Goal: Find specific page/section: Find specific page/section

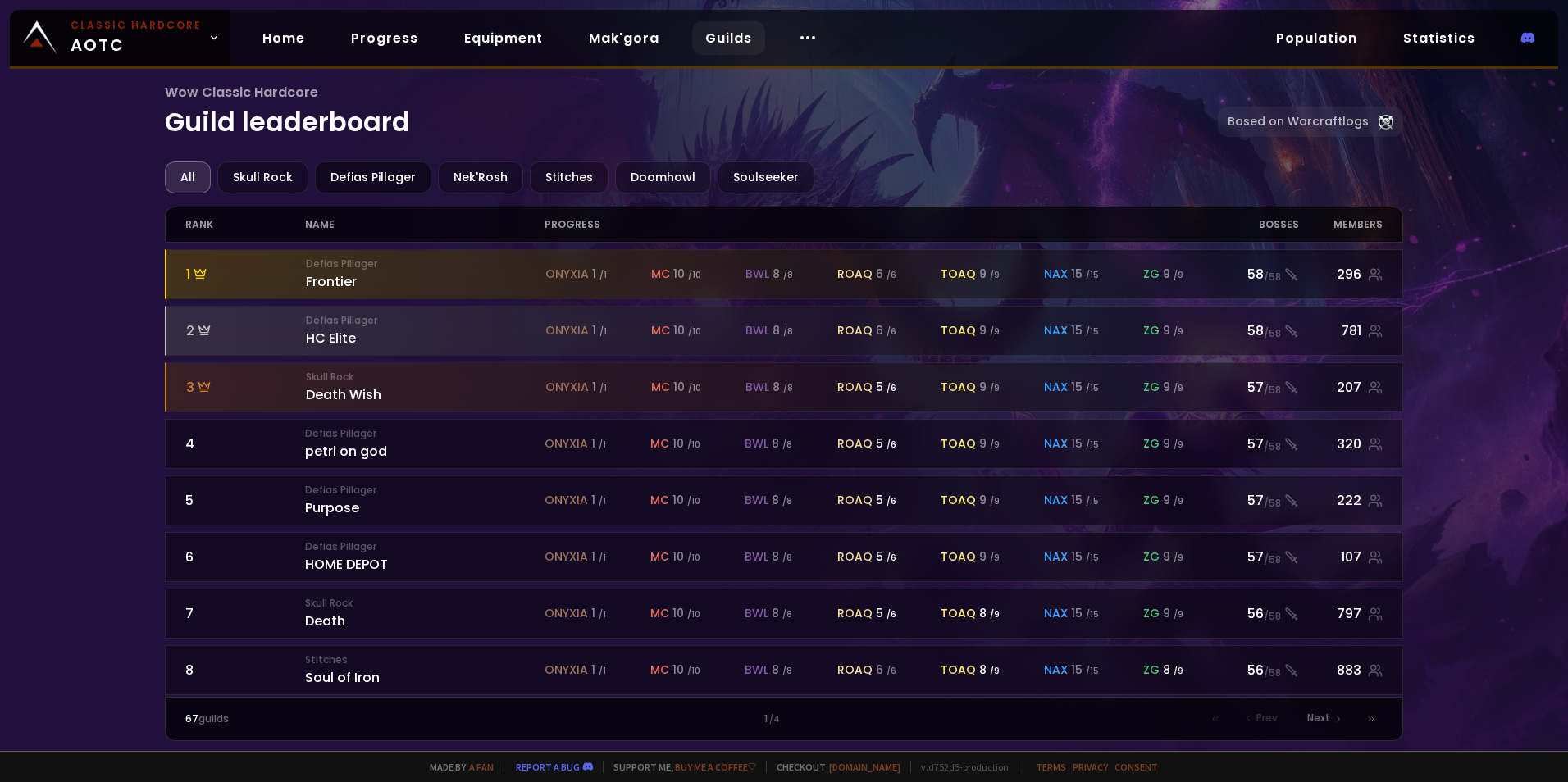
click at [398, 185] on div "Defias Pillager" at bounding box center [373, 177] width 117 height 32
click at [265, 176] on div "Skull Rock" at bounding box center [263, 177] width 91 height 32
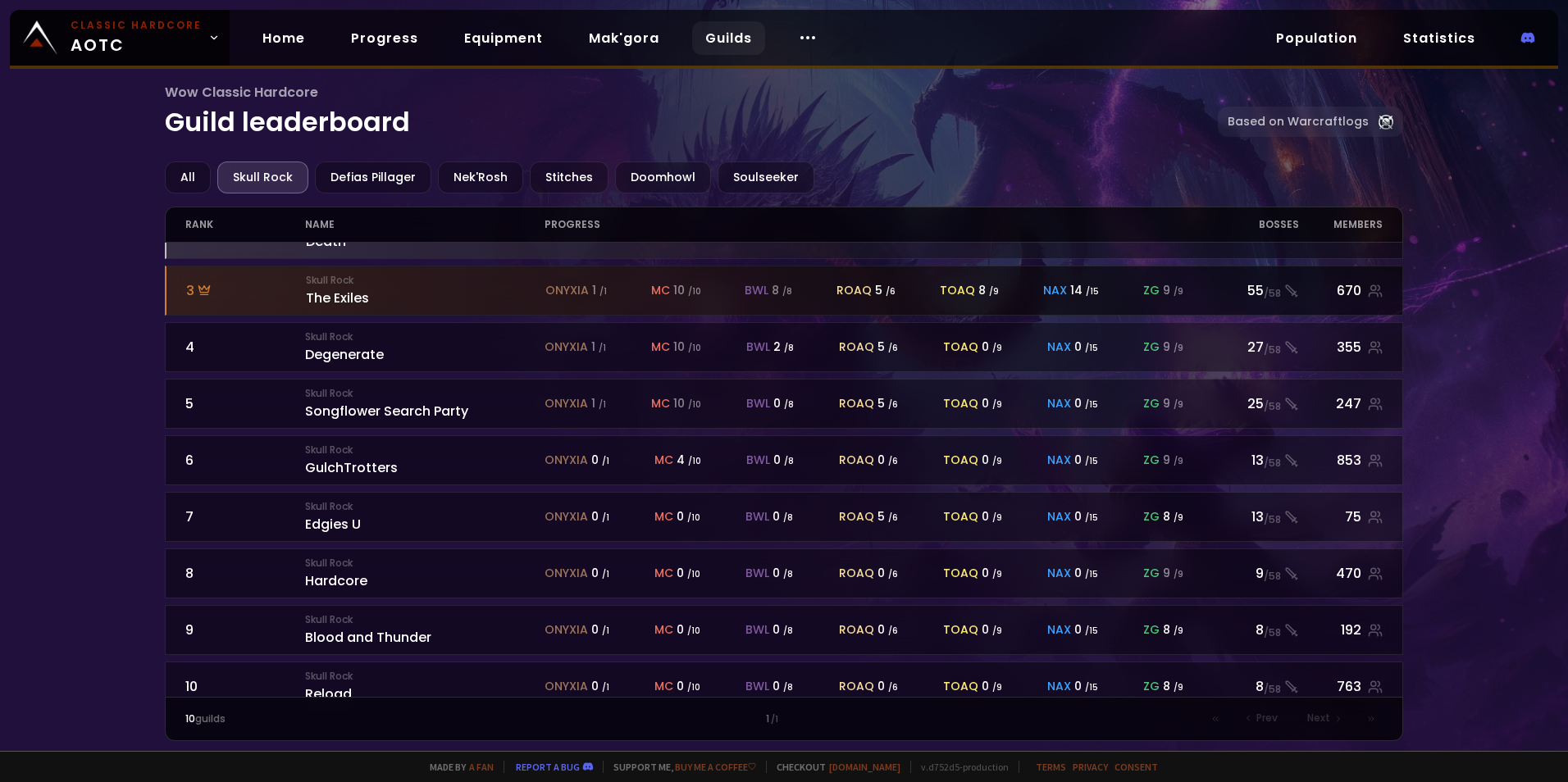
scroll to position [118, 0]
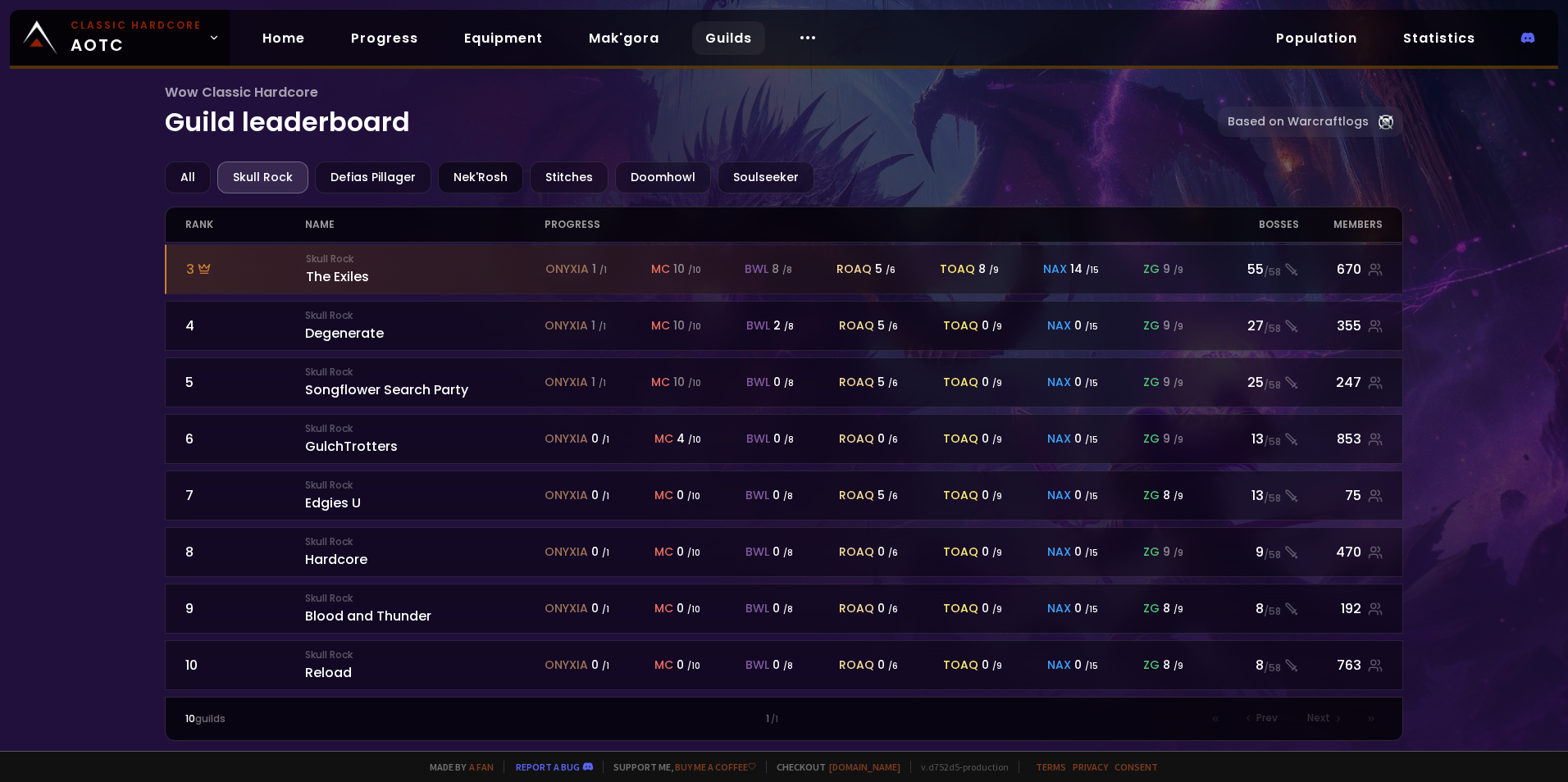
click at [490, 175] on div "Nek'Rosh" at bounding box center [480, 177] width 85 height 32
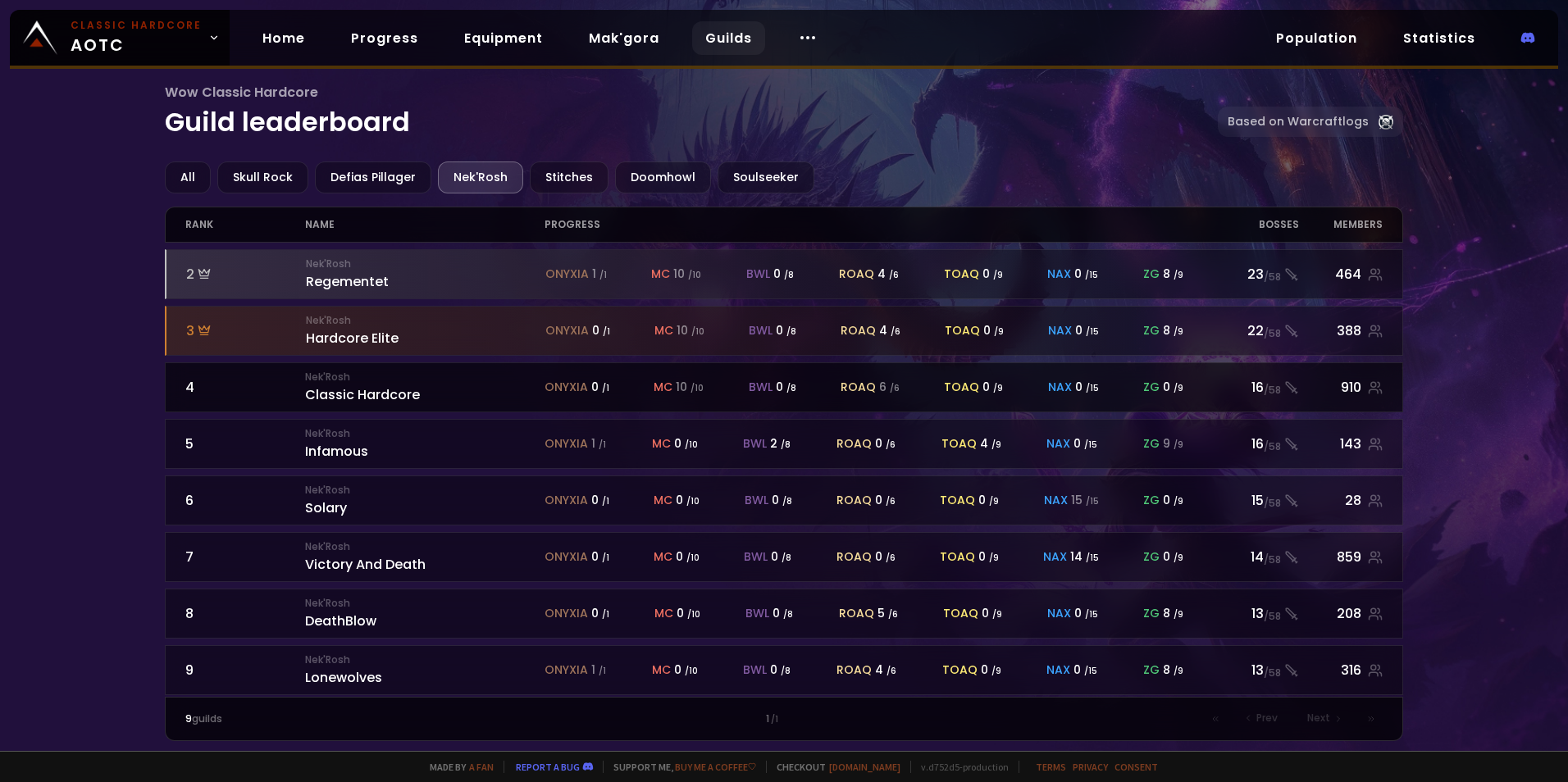
scroll to position [61, 0]
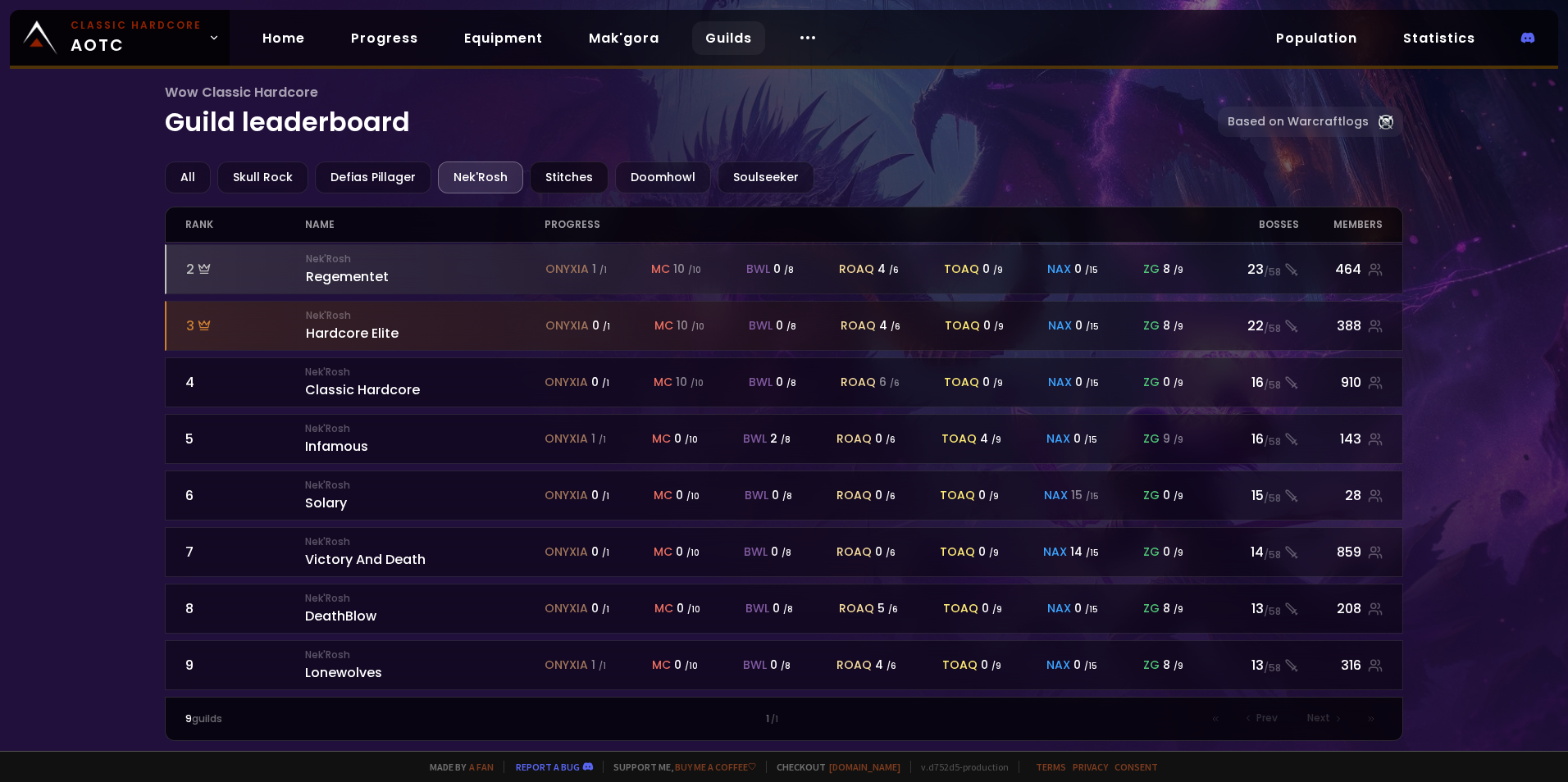
click at [569, 172] on div "Stitches" at bounding box center [569, 177] width 79 height 32
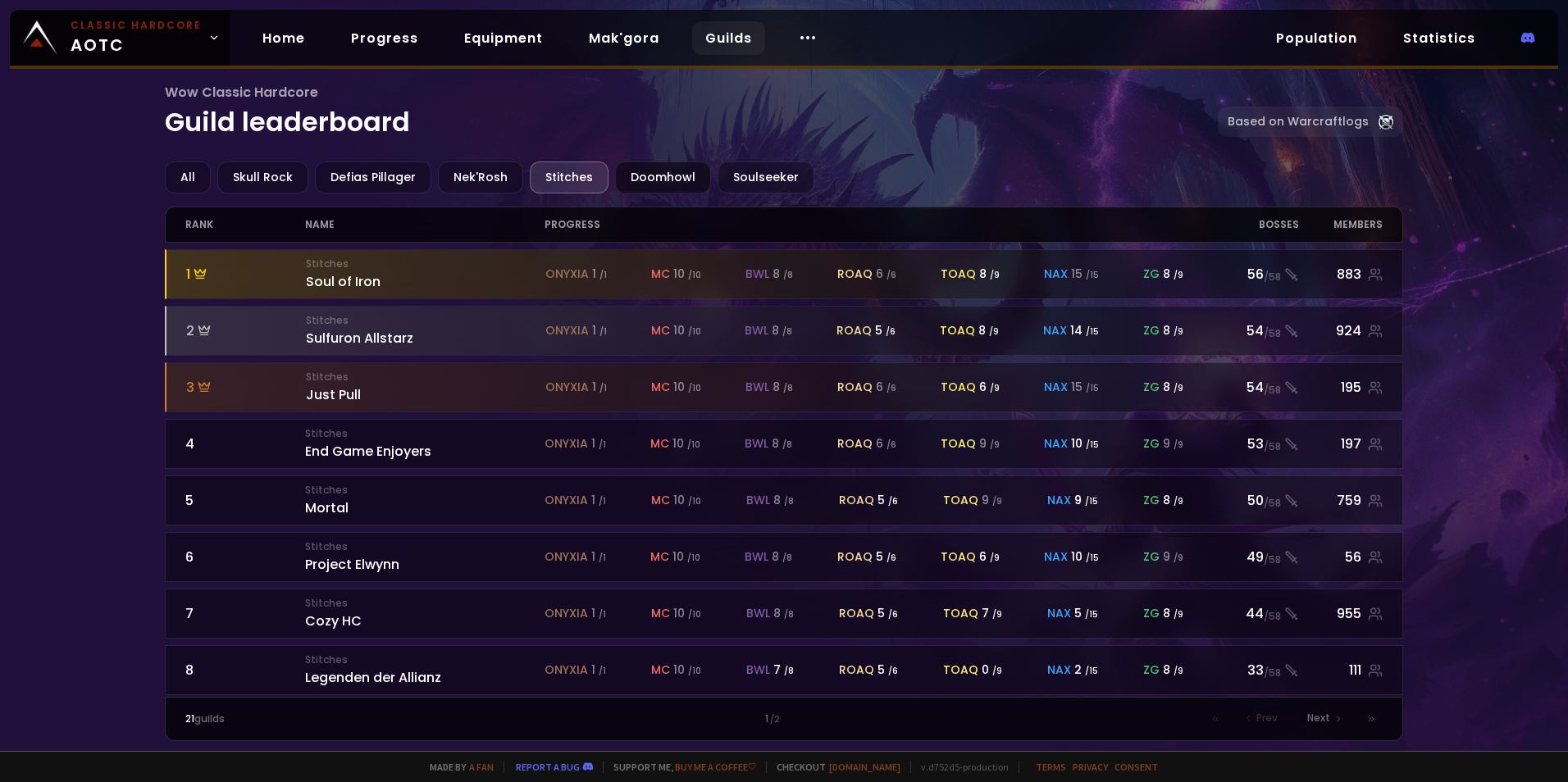
click at [646, 175] on div "Doomhowl" at bounding box center [663, 177] width 96 height 32
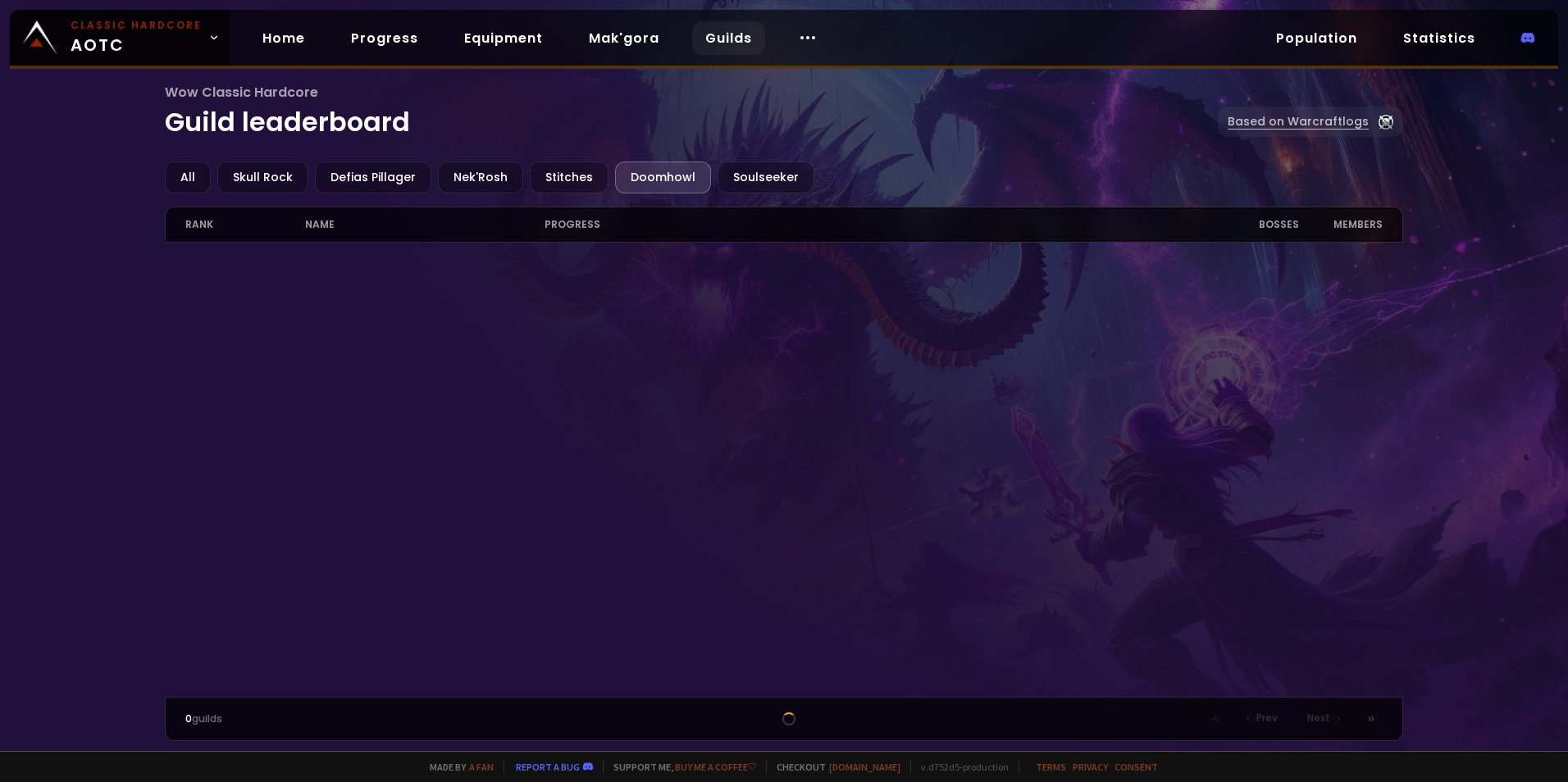
click at [1292, 123] on link "Based on Warcraftlogs" at bounding box center [1311, 121] width 185 height 30
click at [610, 39] on link "Mak'gora" at bounding box center [623, 38] width 96 height 34
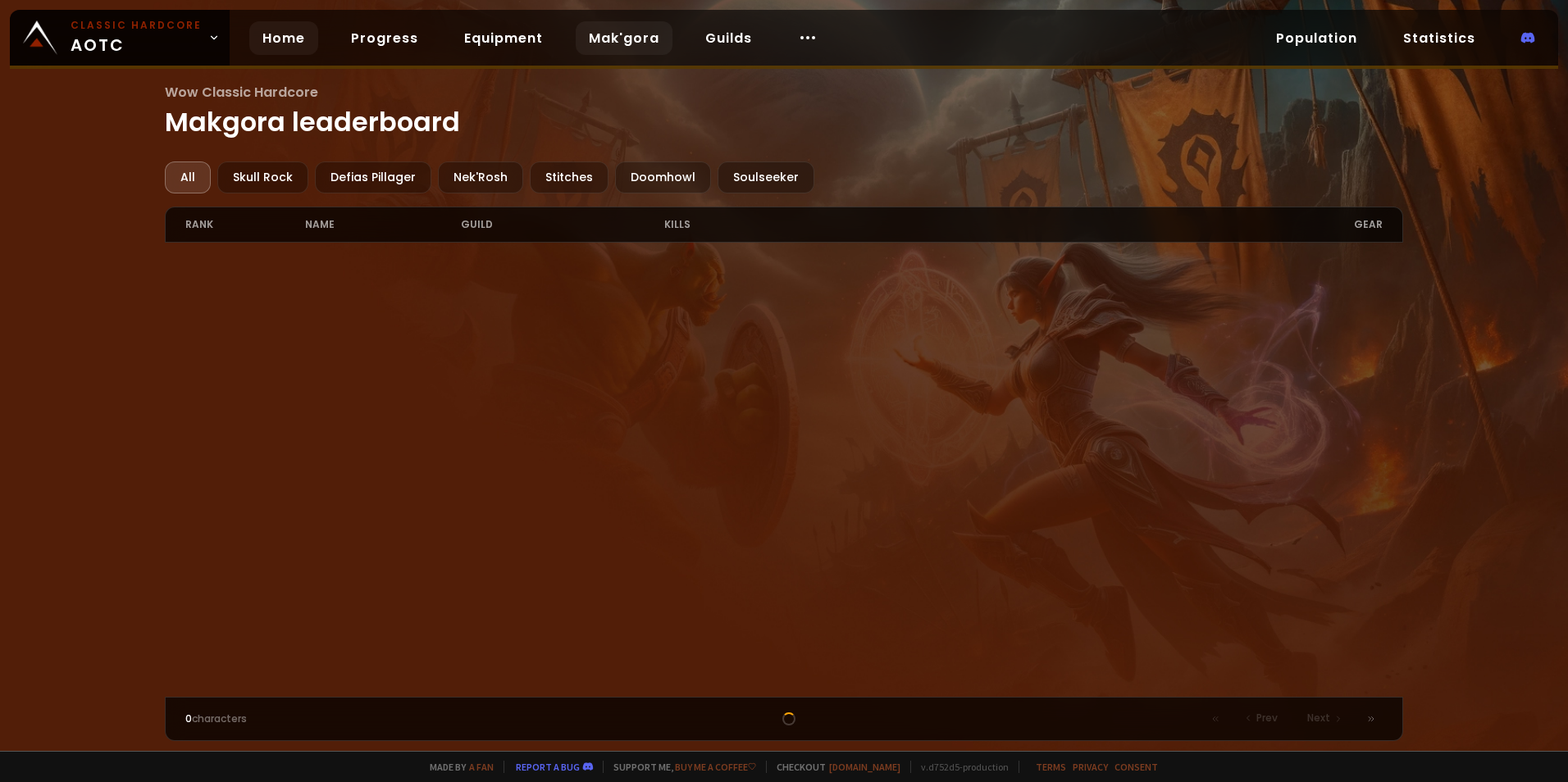
click at [297, 35] on link "Home" at bounding box center [284, 38] width 69 height 34
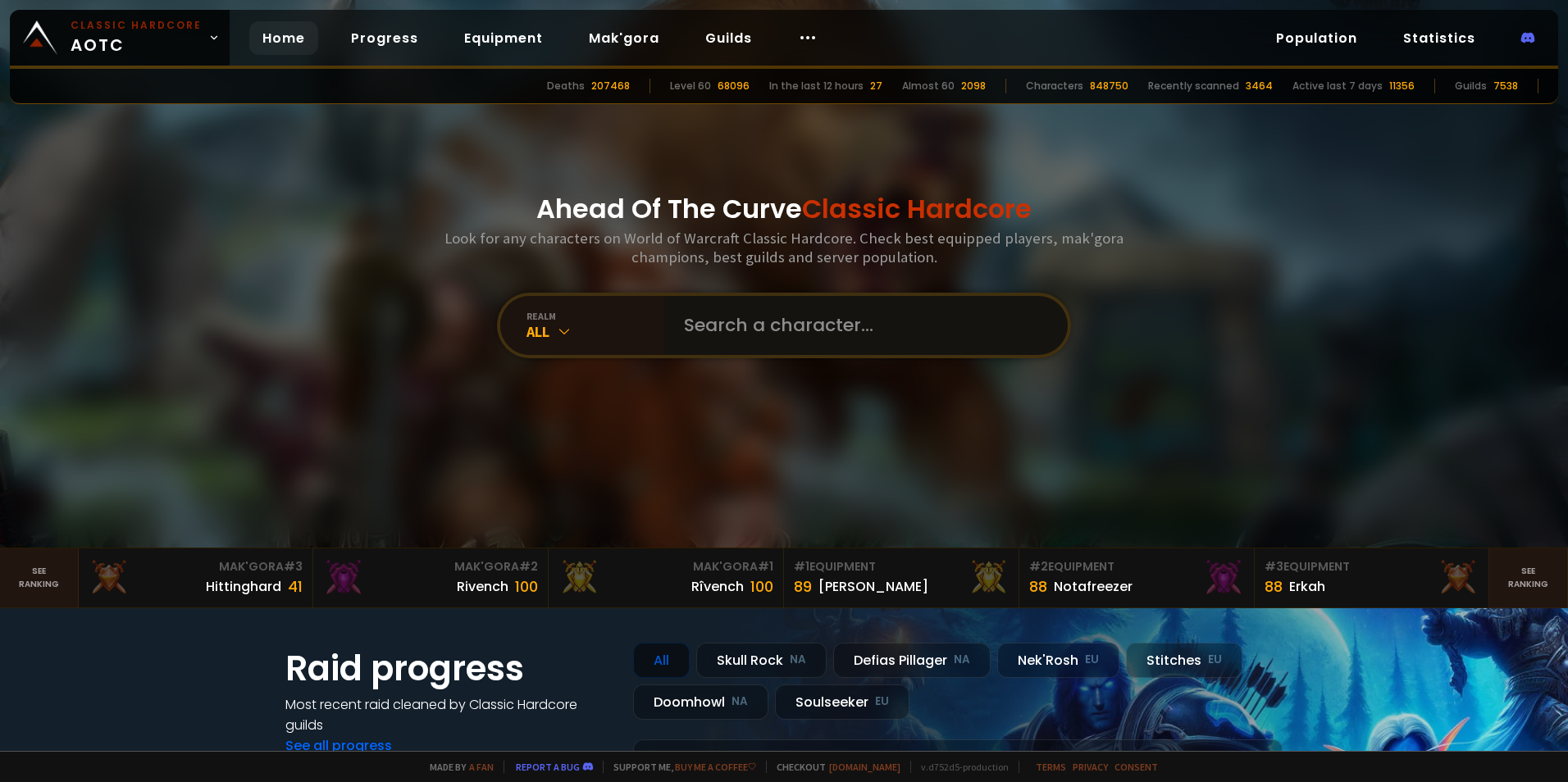
click at [759, 339] on input "text" at bounding box center [860, 326] width 374 height 59
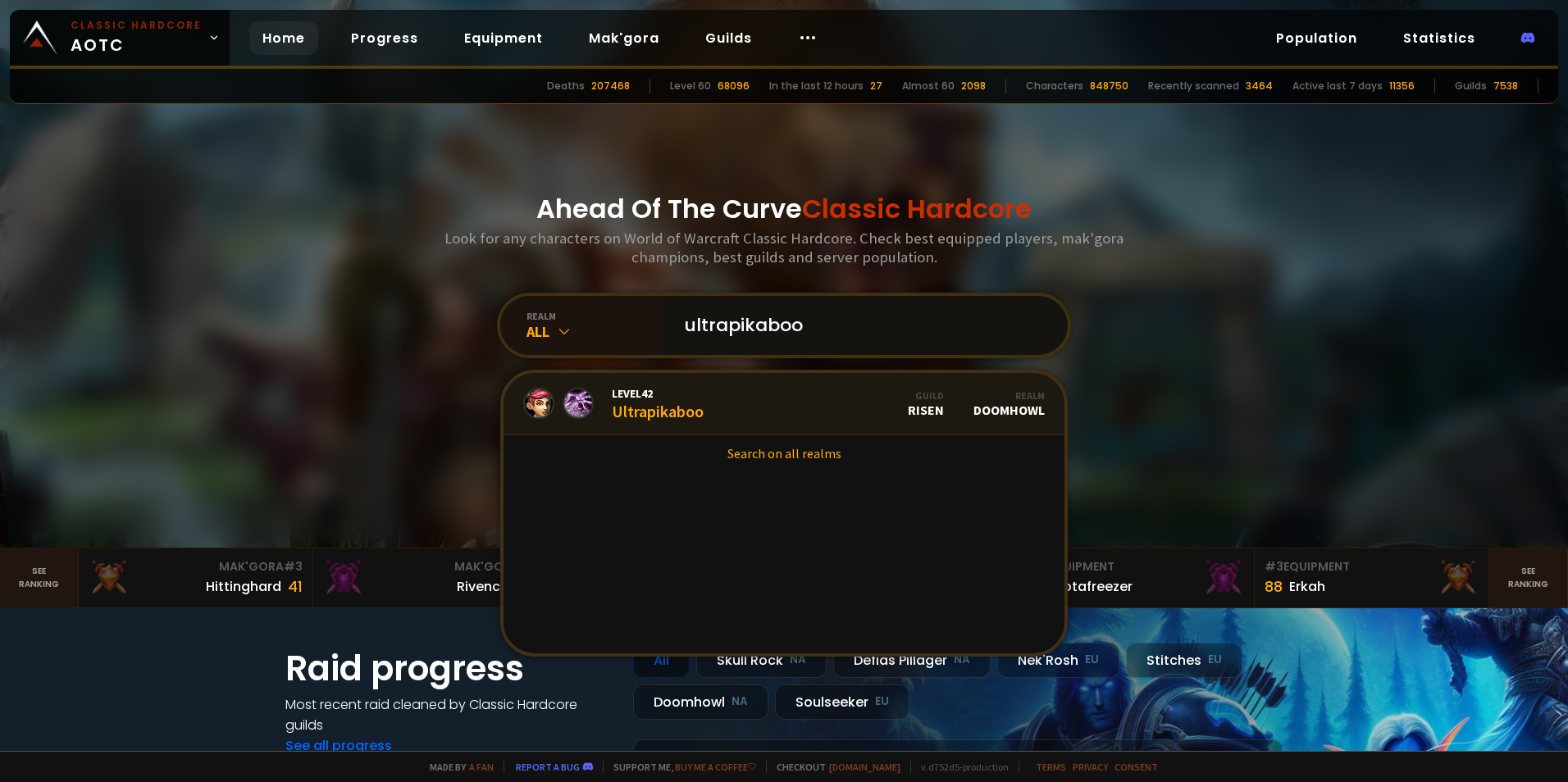
type input "ultrapikaboo"
click at [755, 397] on link "Level 42 Ultrapikaboo Guild Risen Realm Doomhowl" at bounding box center [784, 405] width 561 height 62
